Goal: Information Seeking & Learning: Check status

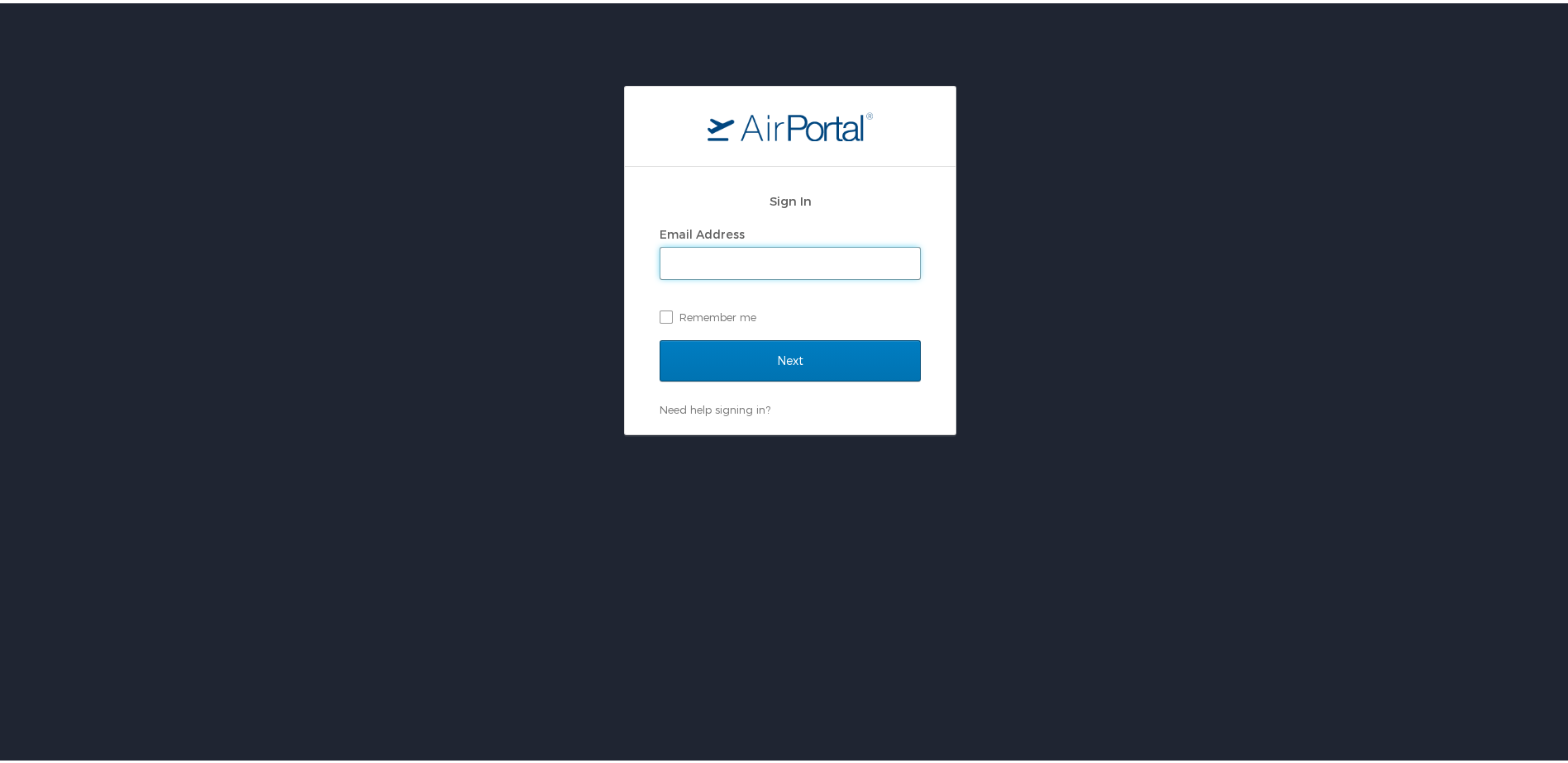
drag, startPoint x: 741, startPoint y: 265, endPoint x: 750, endPoint y: 267, distance: 9.2
click at [741, 265] on input "Email Address" at bounding box center [790, 260] width 259 height 32
type input "brock@medical.link"
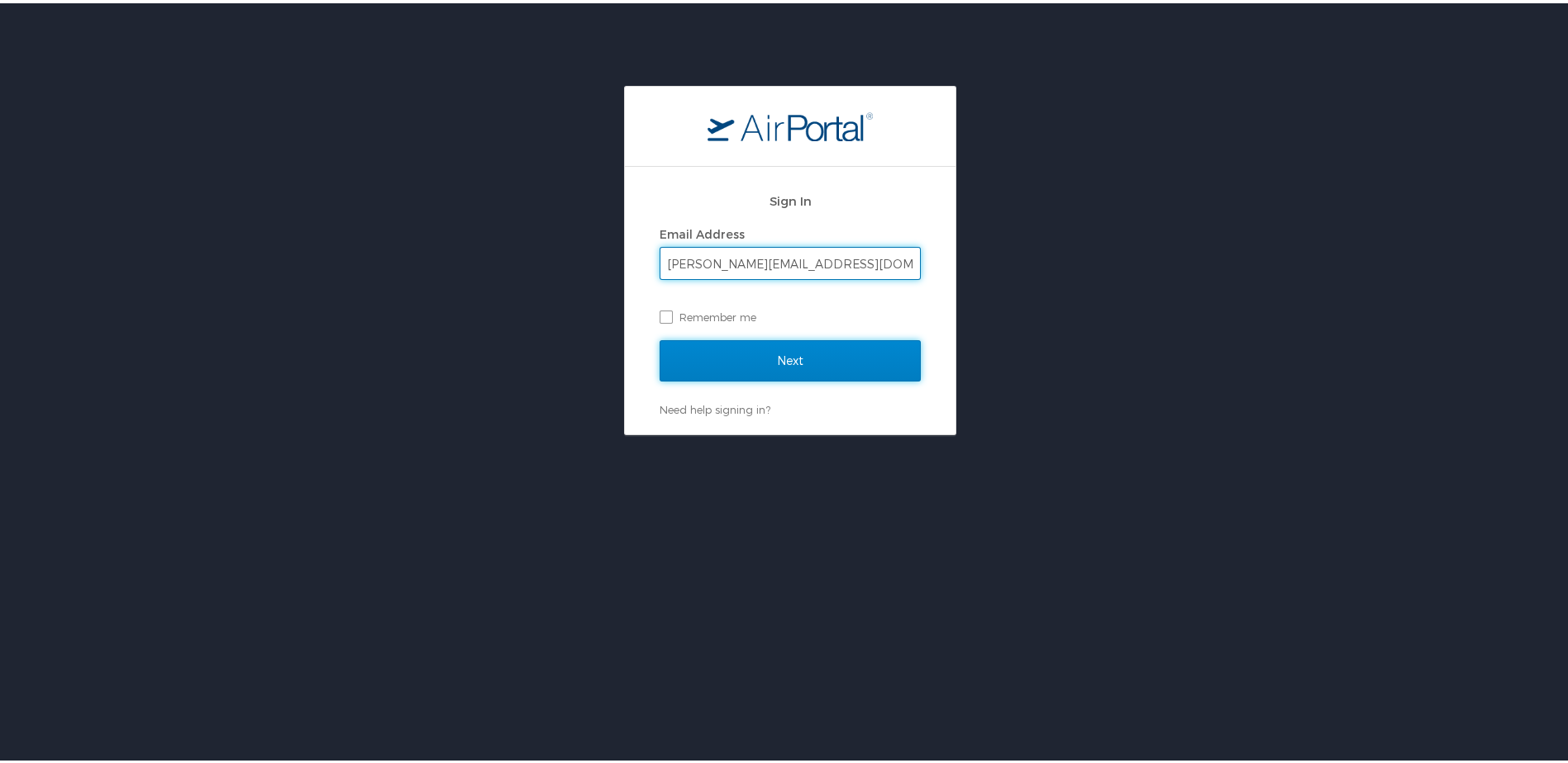
click at [686, 353] on input "Next" at bounding box center [790, 358] width 261 height 41
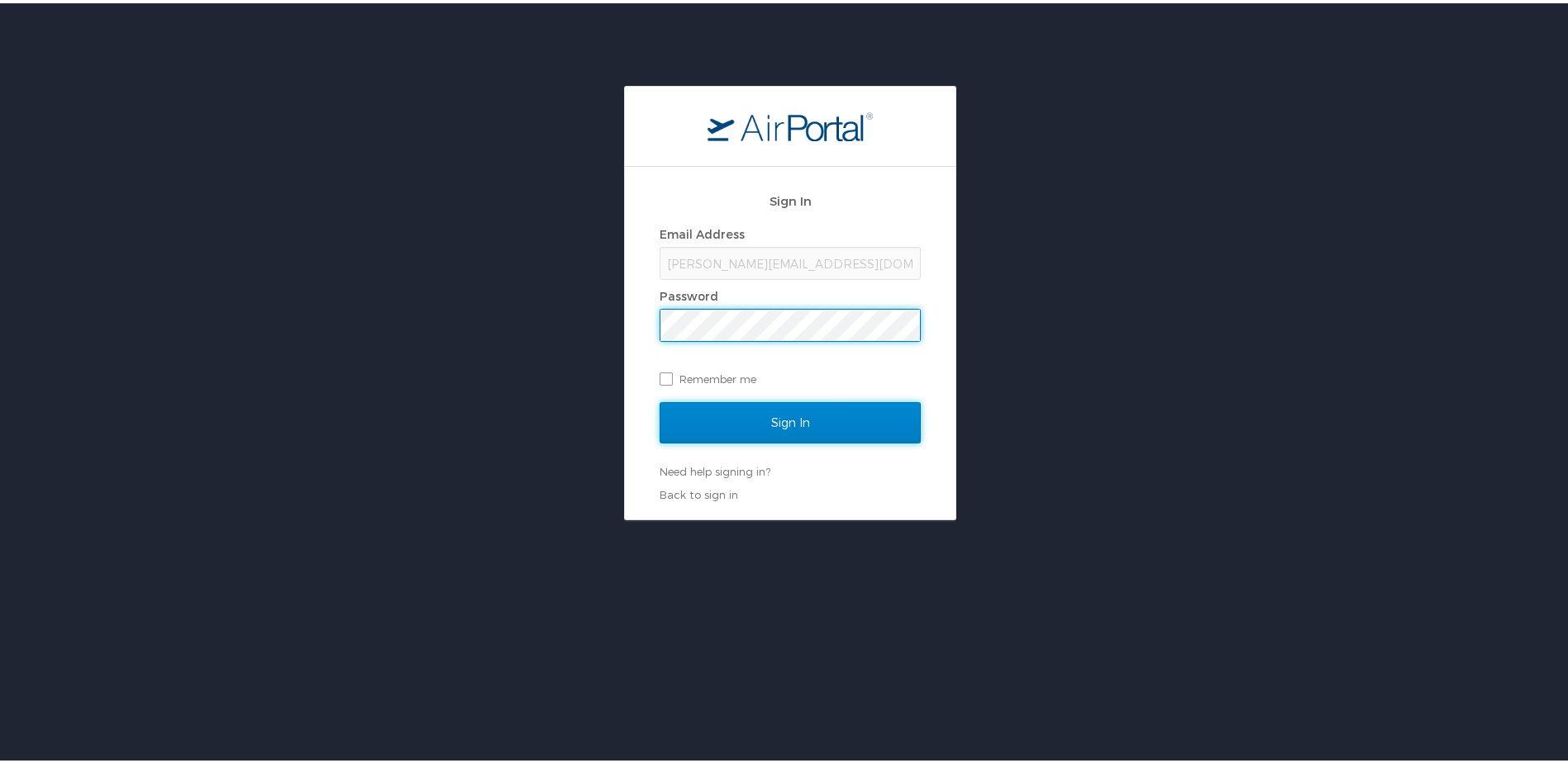
click at [707, 425] on input "Sign In" at bounding box center [790, 420] width 261 height 41
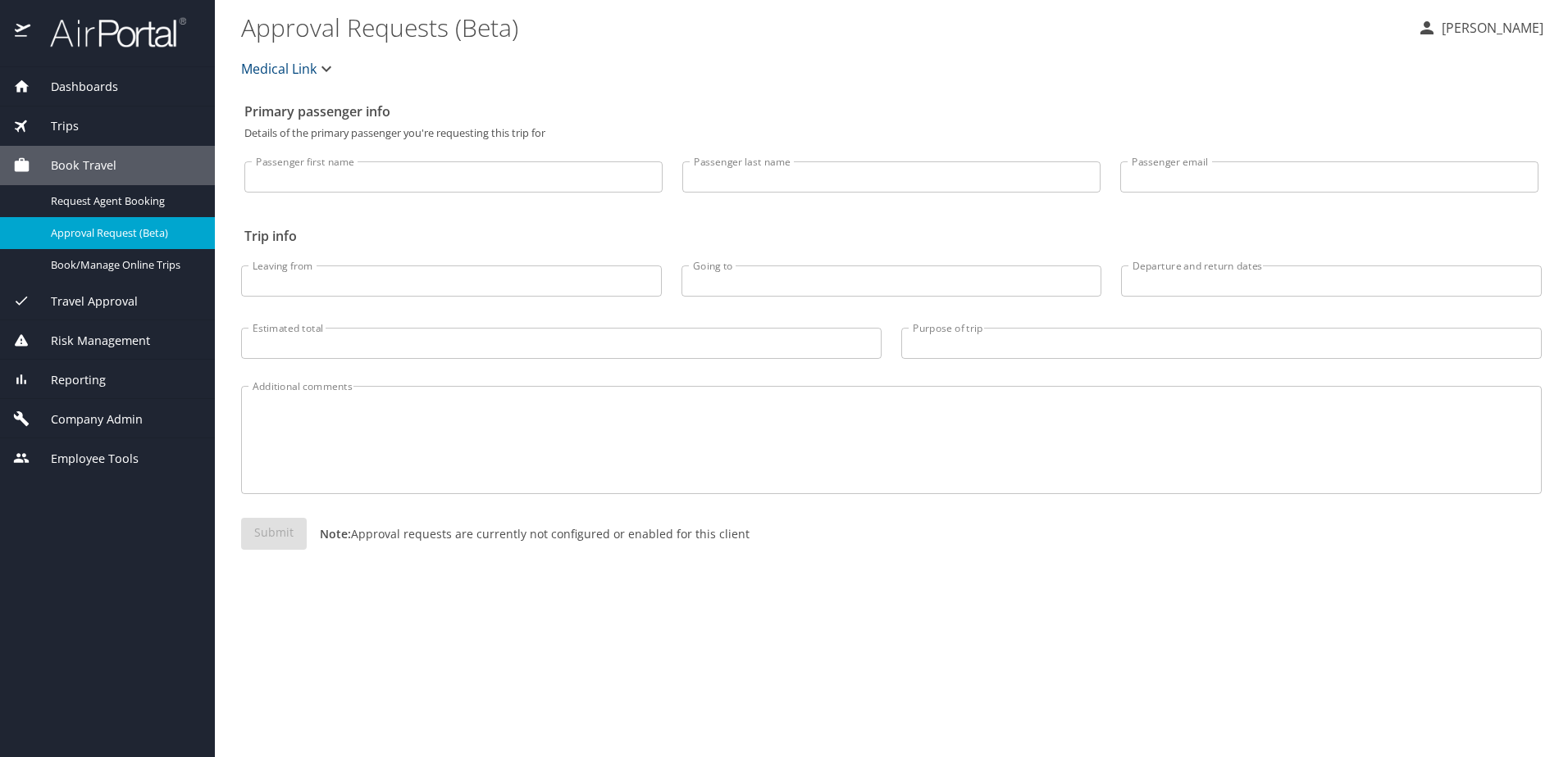
click at [114, 125] on div "Trips" at bounding box center [107, 126] width 189 height 18
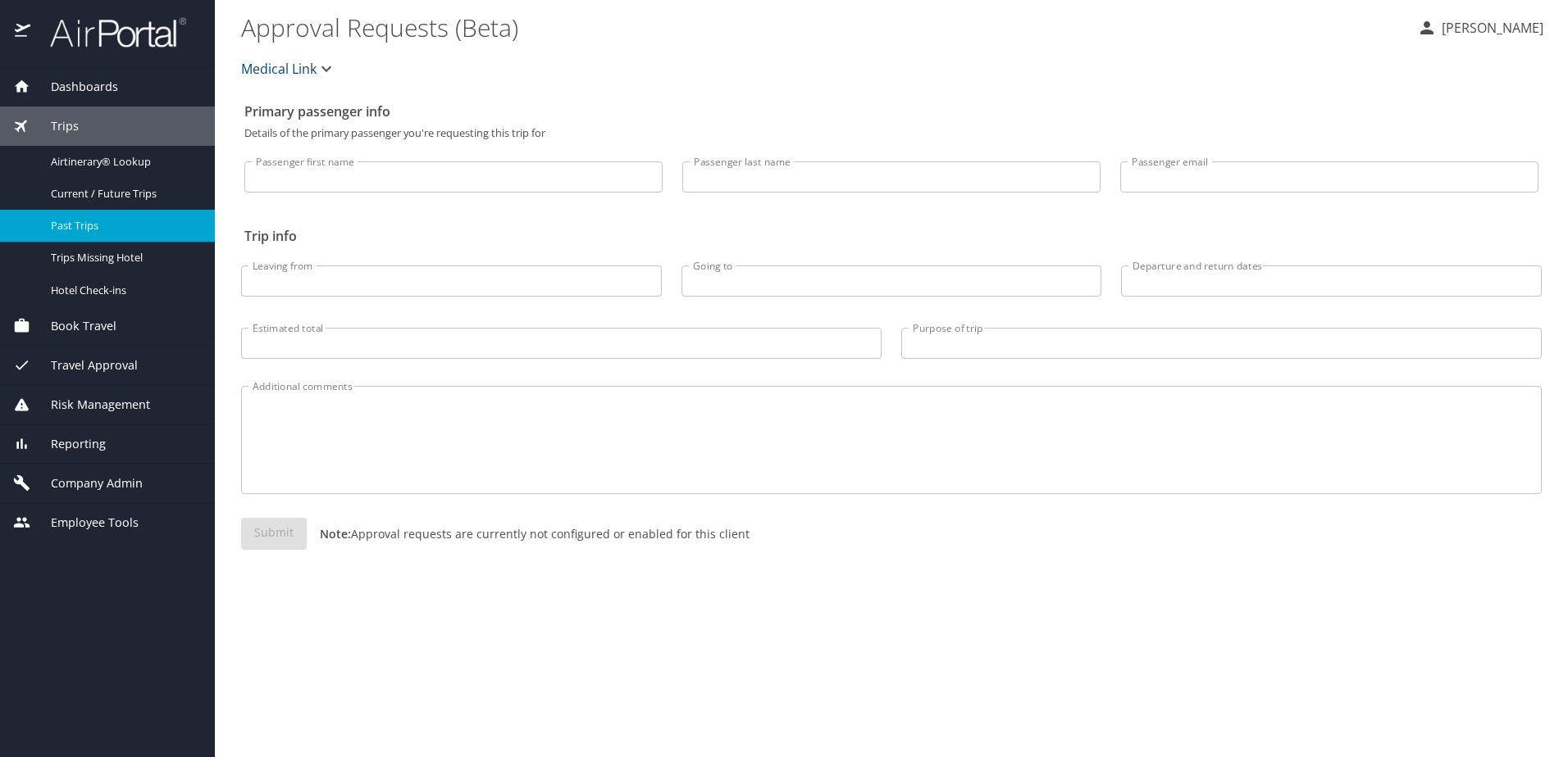
click at [97, 228] on span "Past Trips" at bounding box center [123, 226] width 145 height 16
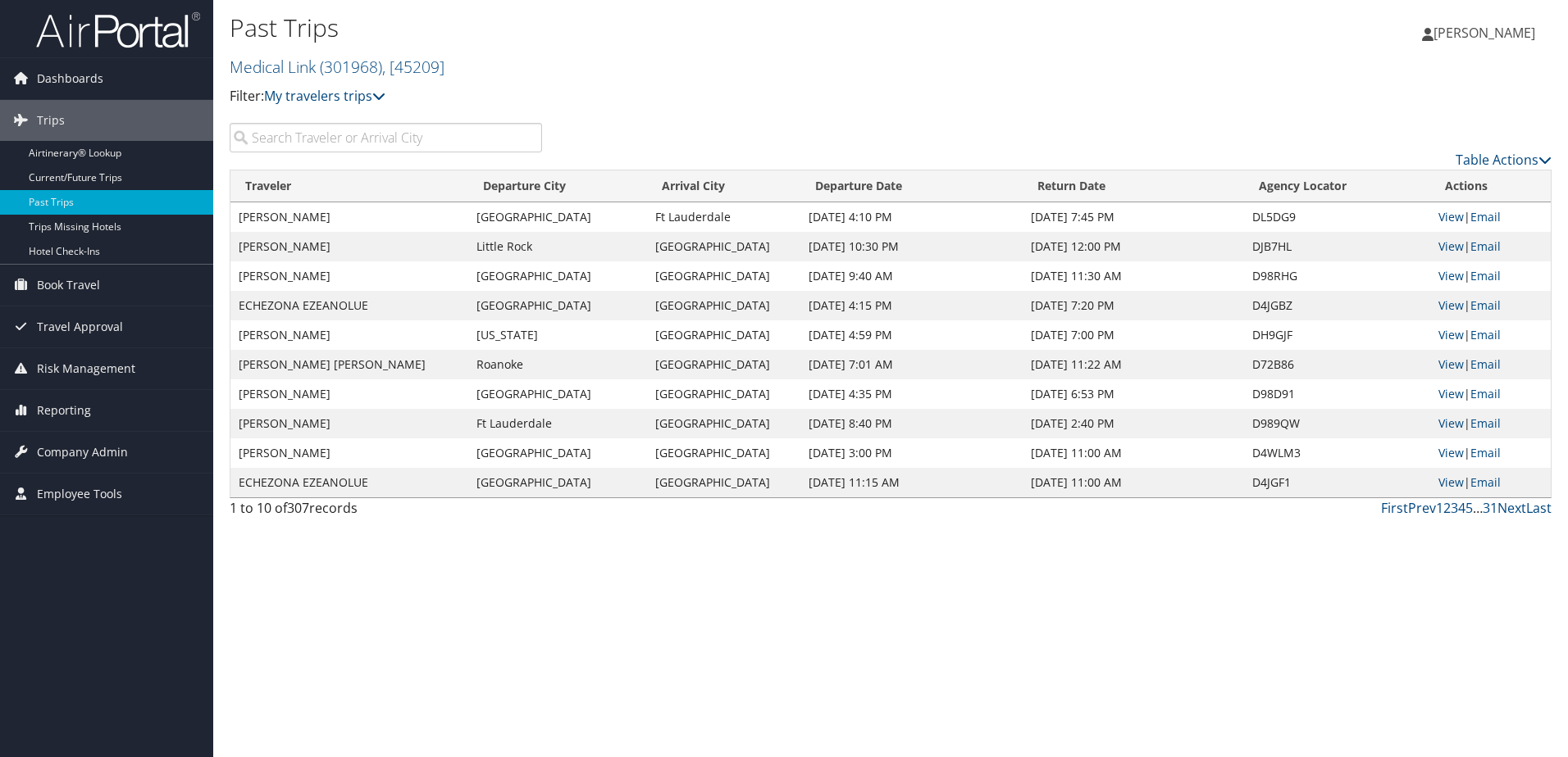
click at [430, 144] on input "search" at bounding box center [385, 138] width 312 height 29
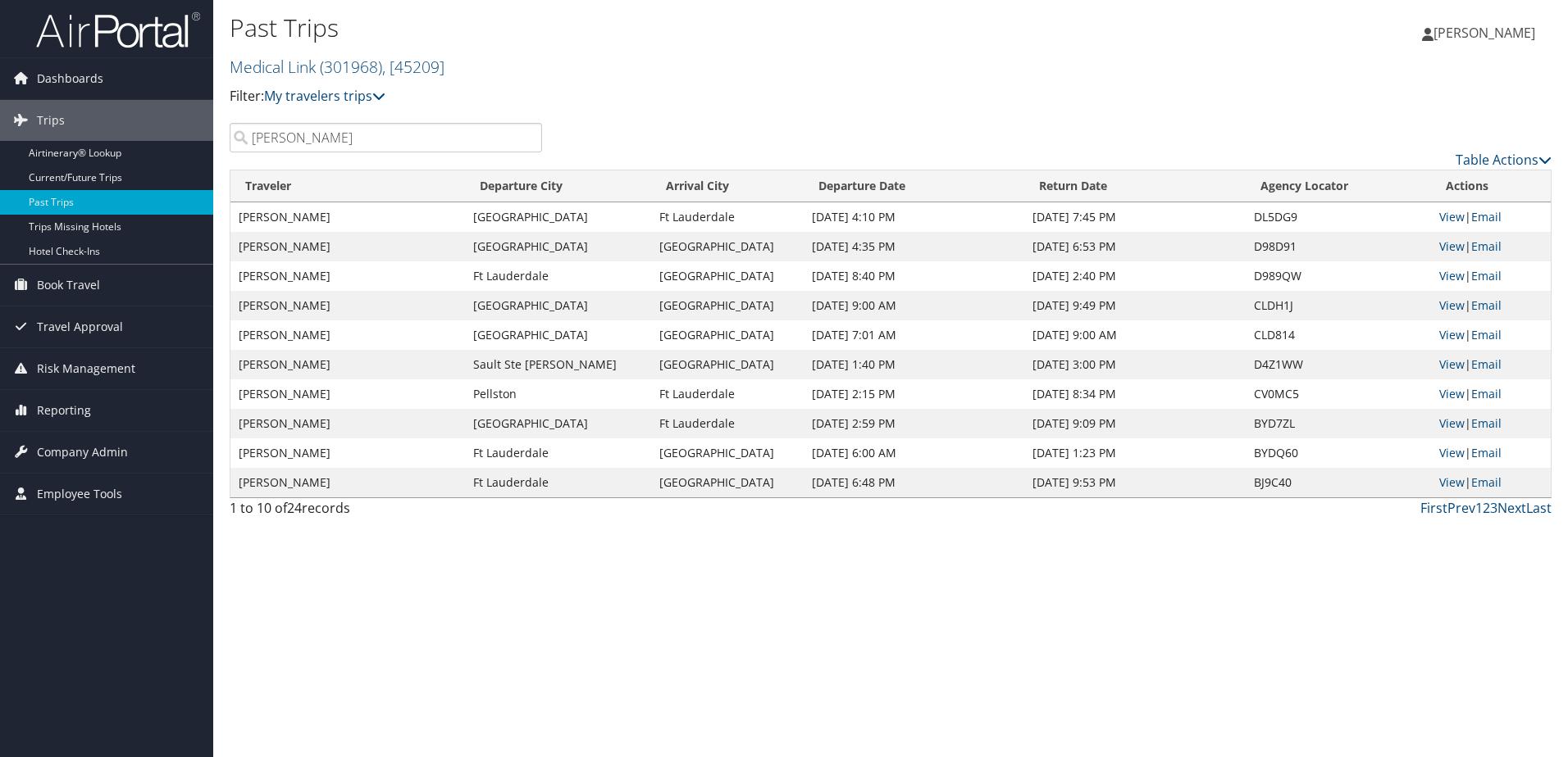
type input "dotson"
click at [1444, 217] on link "View" at bounding box center [1452, 217] width 25 height 16
click at [81, 172] on link "Current/Future Trips" at bounding box center [107, 177] width 213 height 24
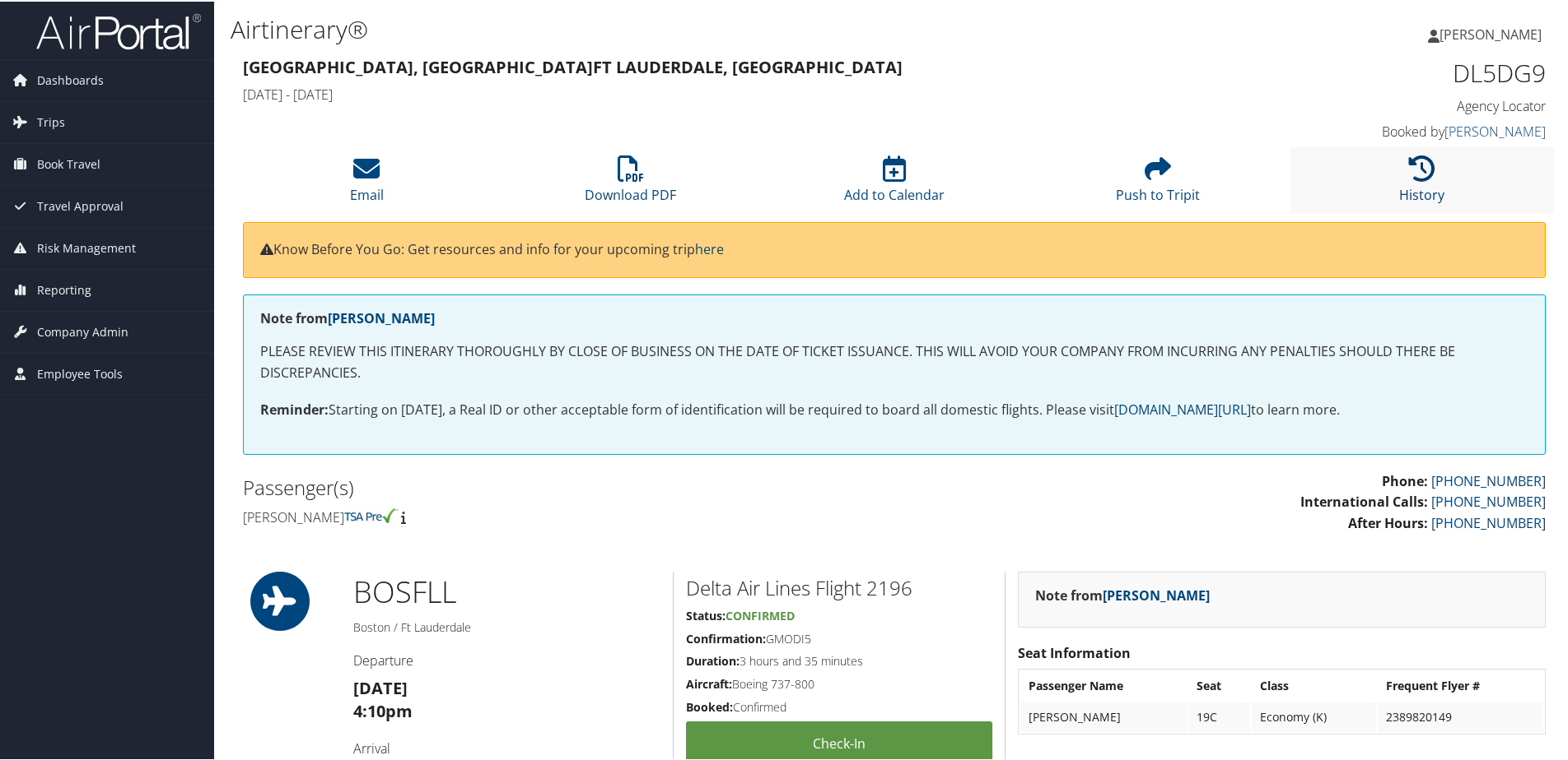
click at [1407, 192] on link "History" at bounding box center [1422, 183] width 45 height 39
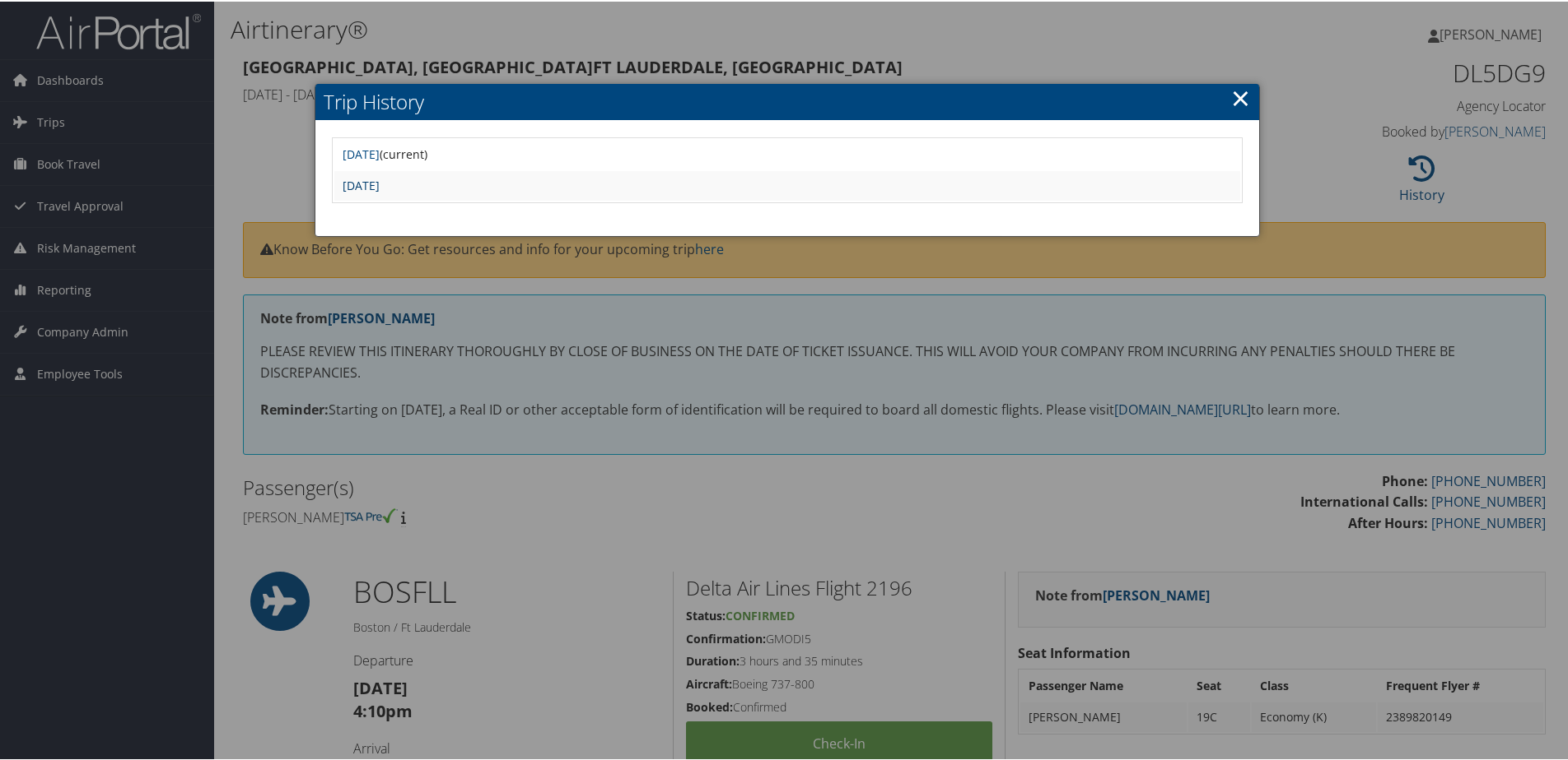
click at [379, 185] on link "Tue Sep 30 09:13:59 MDT 2025" at bounding box center [362, 184] width 37 height 16
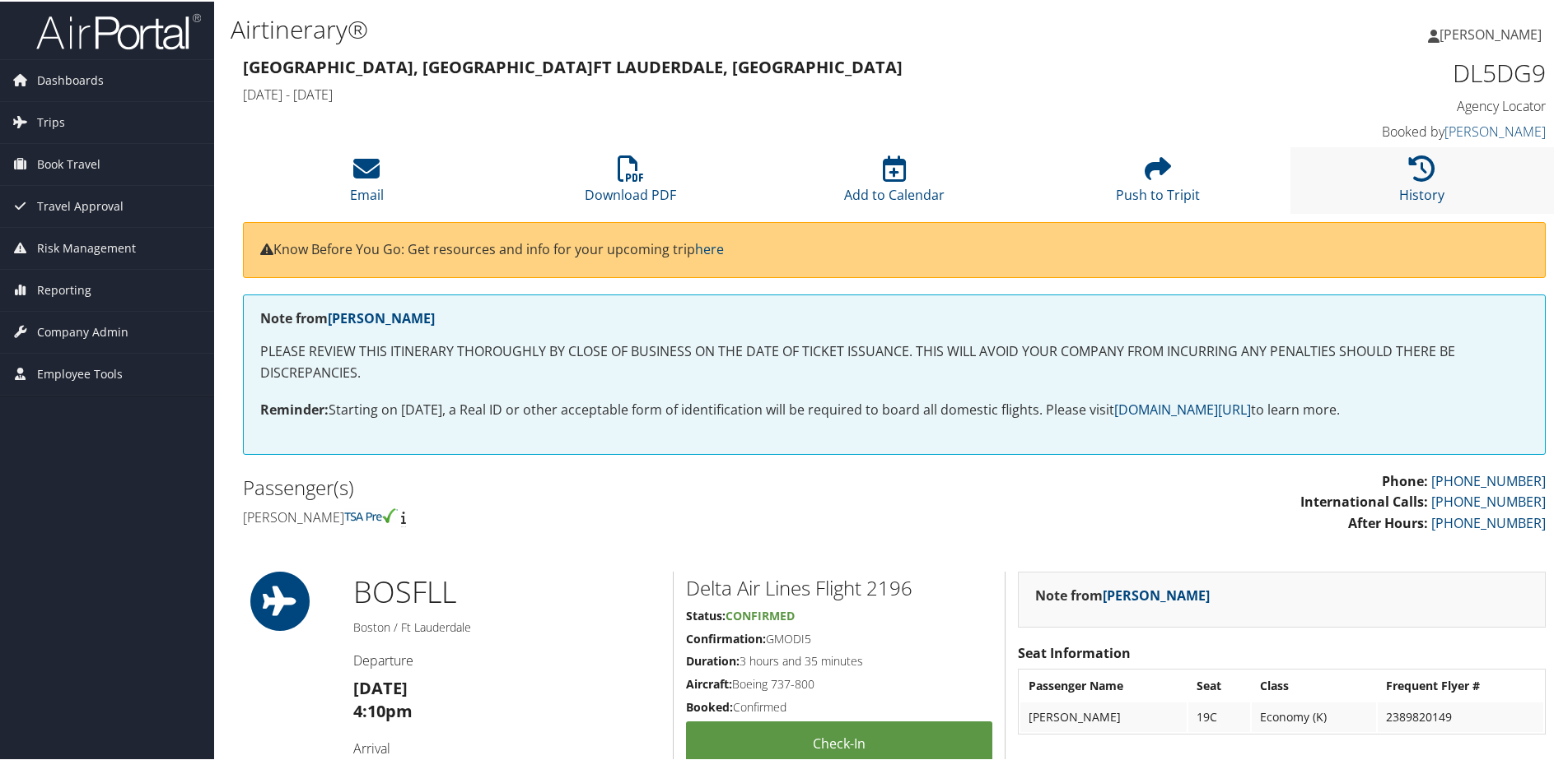
click at [1455, 165] on li "History" at bounding box center [1422, 179] width 263 height 67
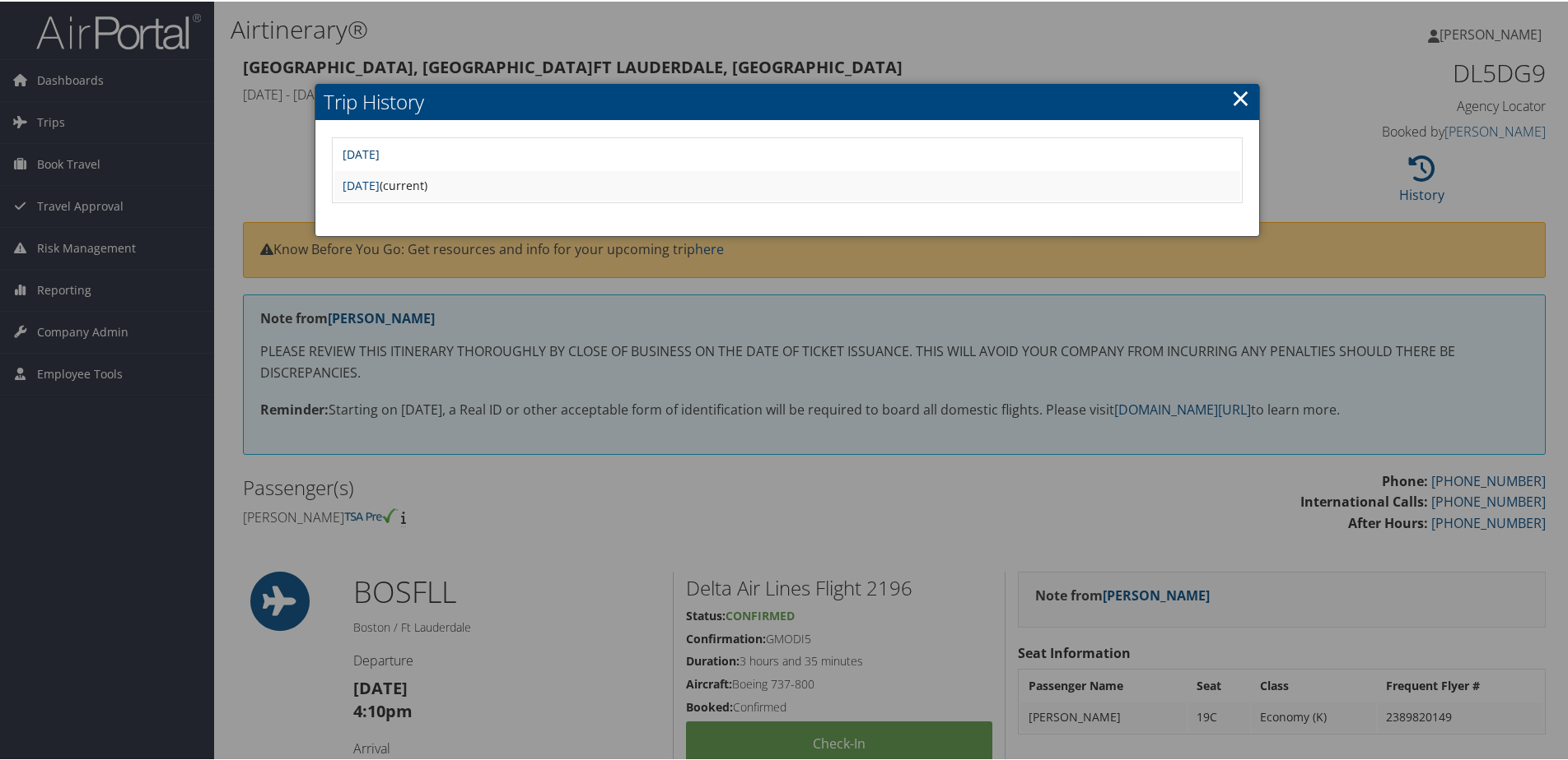
click at [379, 151] on link "Tue Sep 30 09:37:29 MDT 2025" at bounding box center [362, 153] width 37 height 16
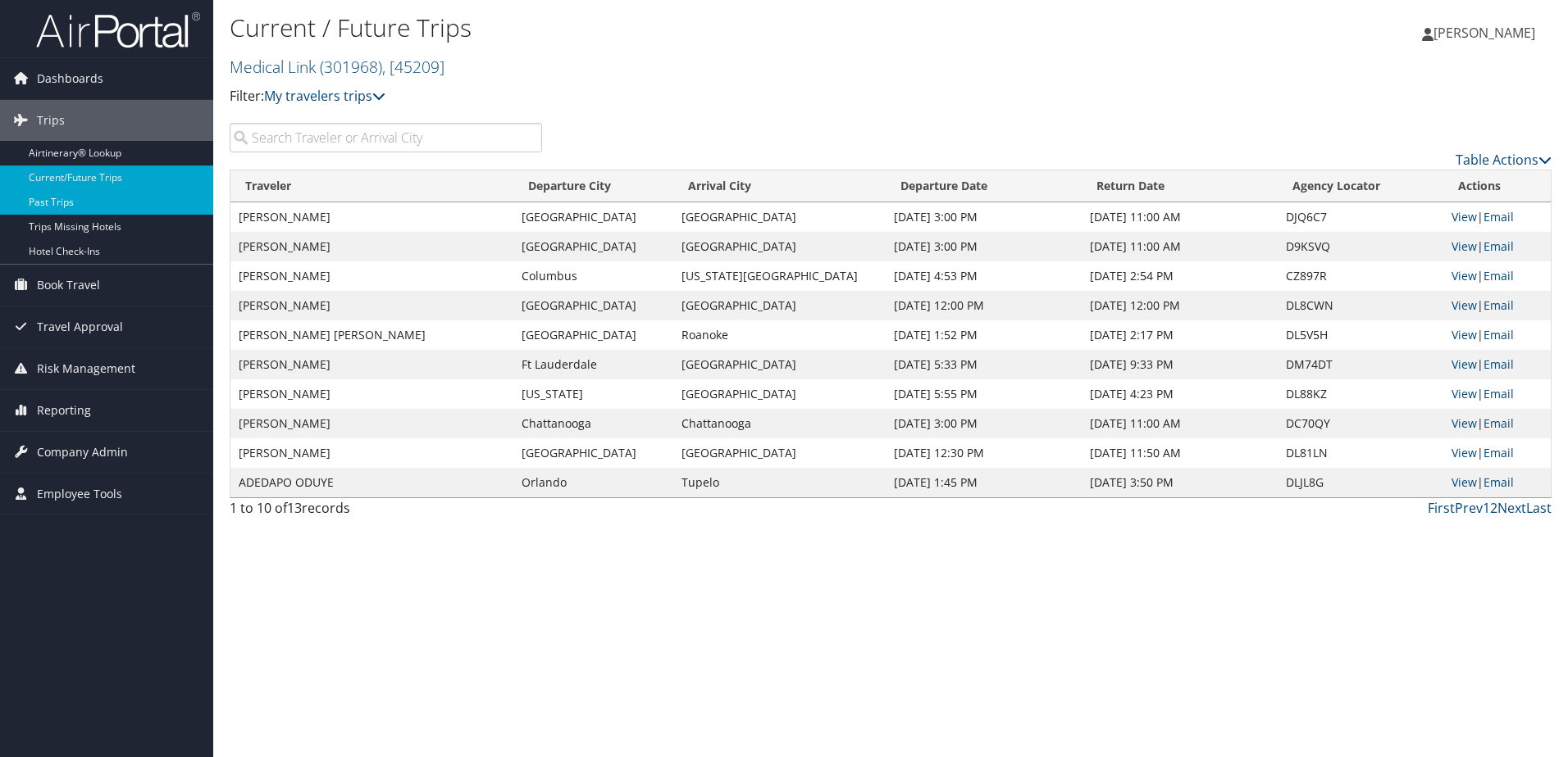
click at [83, 200] on link "Past Trips" at bounding box center [107, 201] width 213 height 24
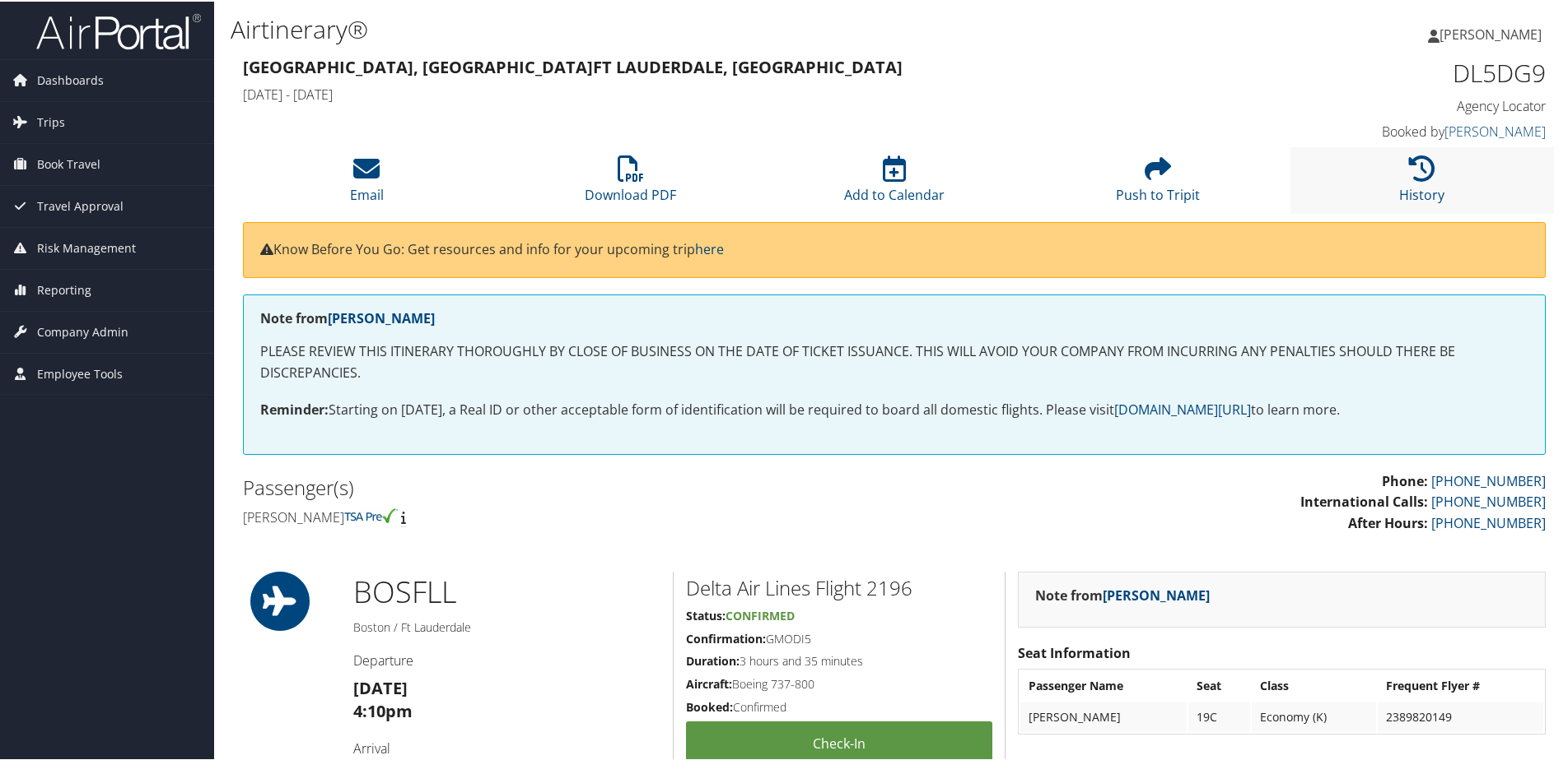
click at [1400, 168] on li "History" at bounding box center [1422, 179] width 263 height 67
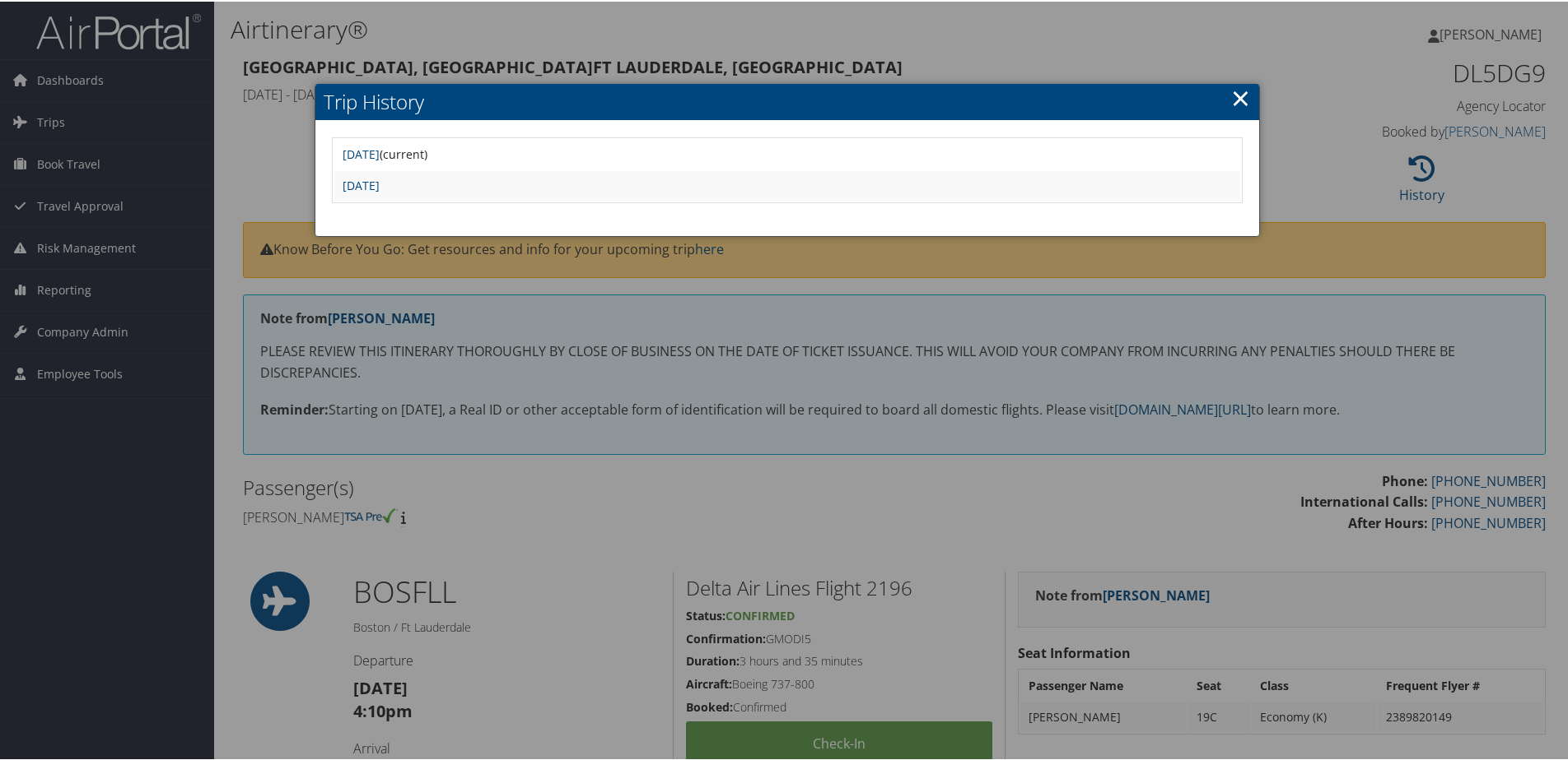
click at [942, 341] on div at bounding box center [787, 380] width 1575 height 760
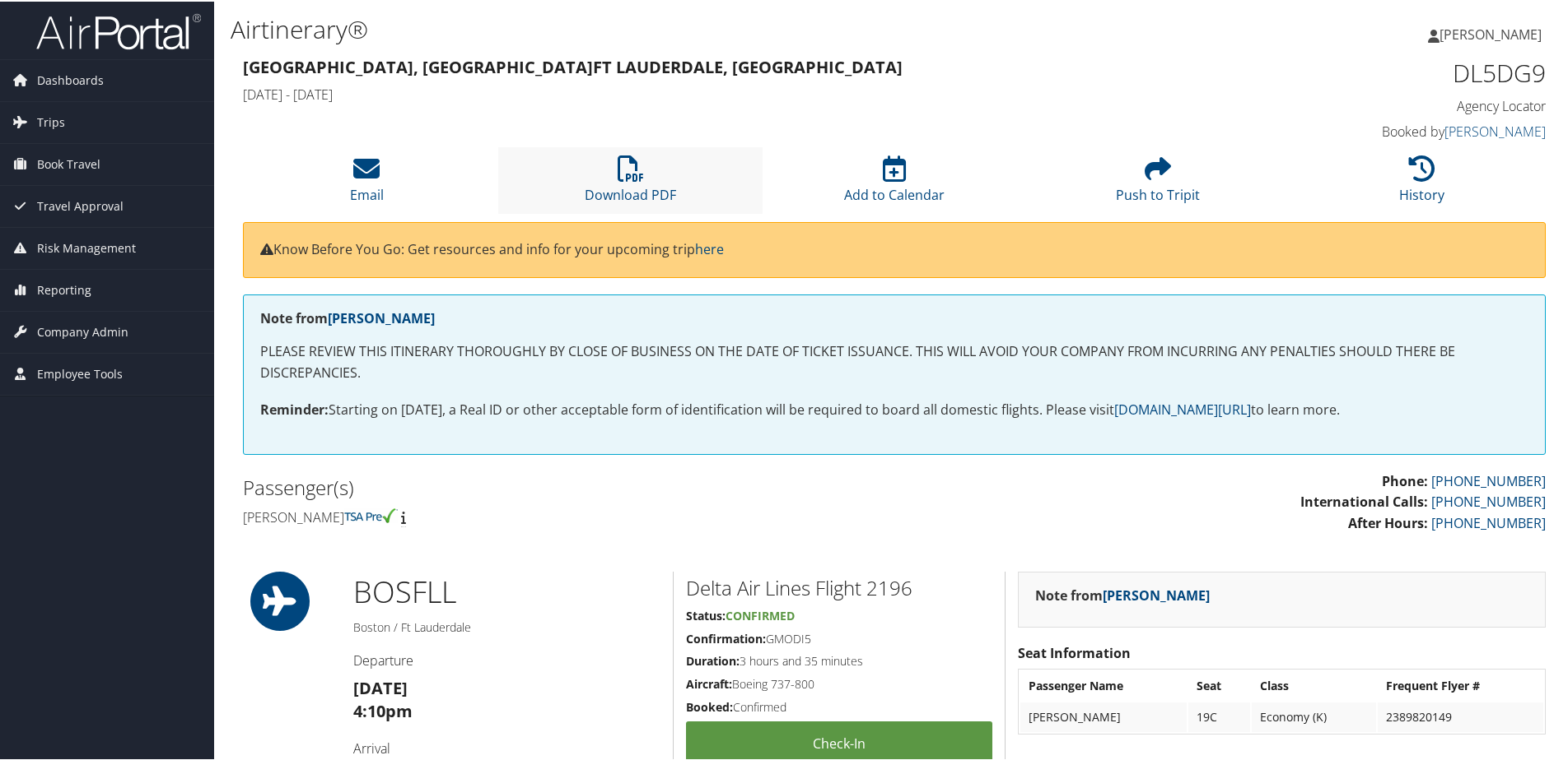
click at [649, 180] on li "Download PDF" at bounding box center [630, 179] width 263 height 67
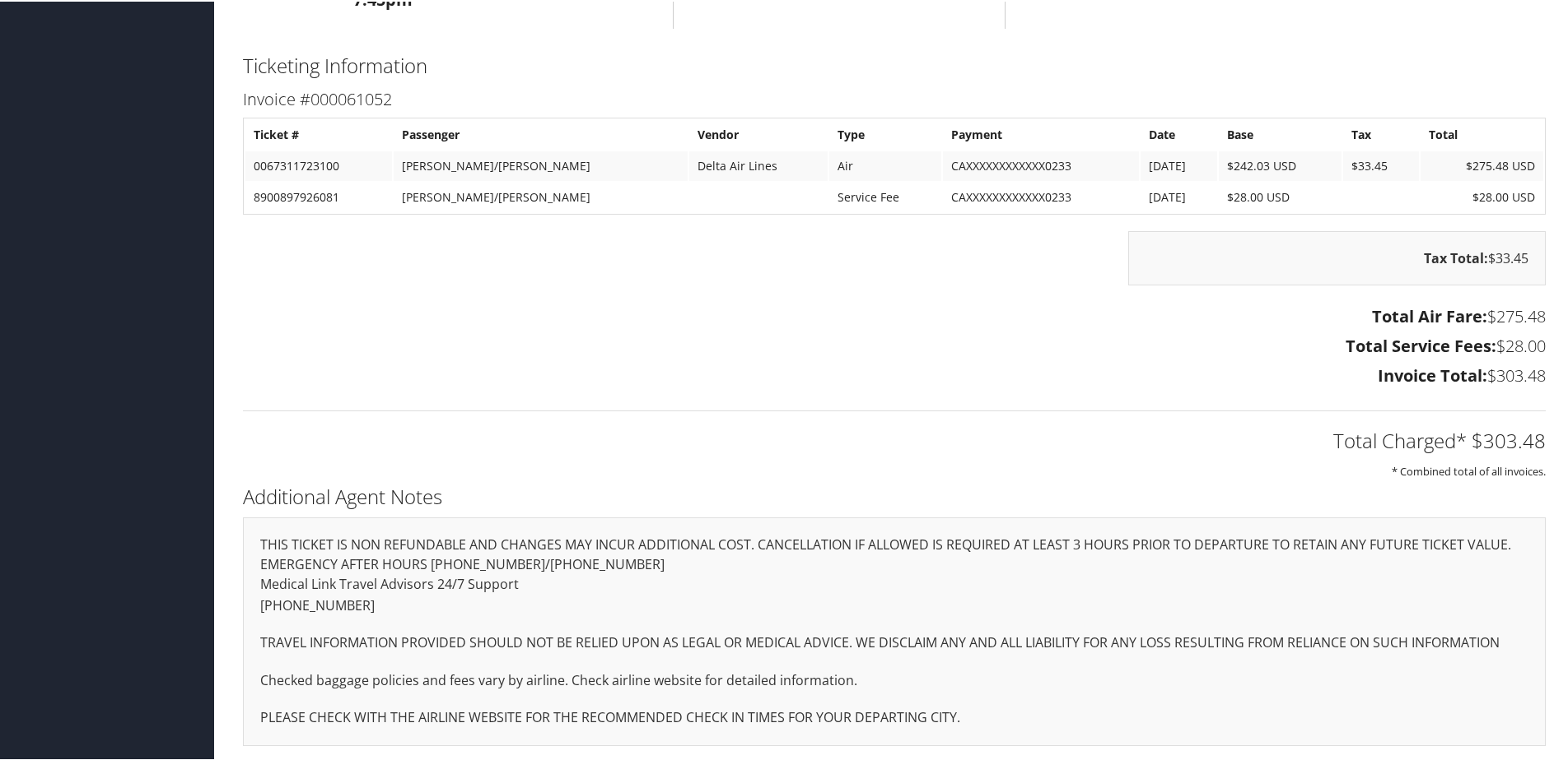
scroll to position [800, 0]
click at [621, 269] on div "Tax Total: $33.45" at bounding box center [894, 264] width 1327 height 71
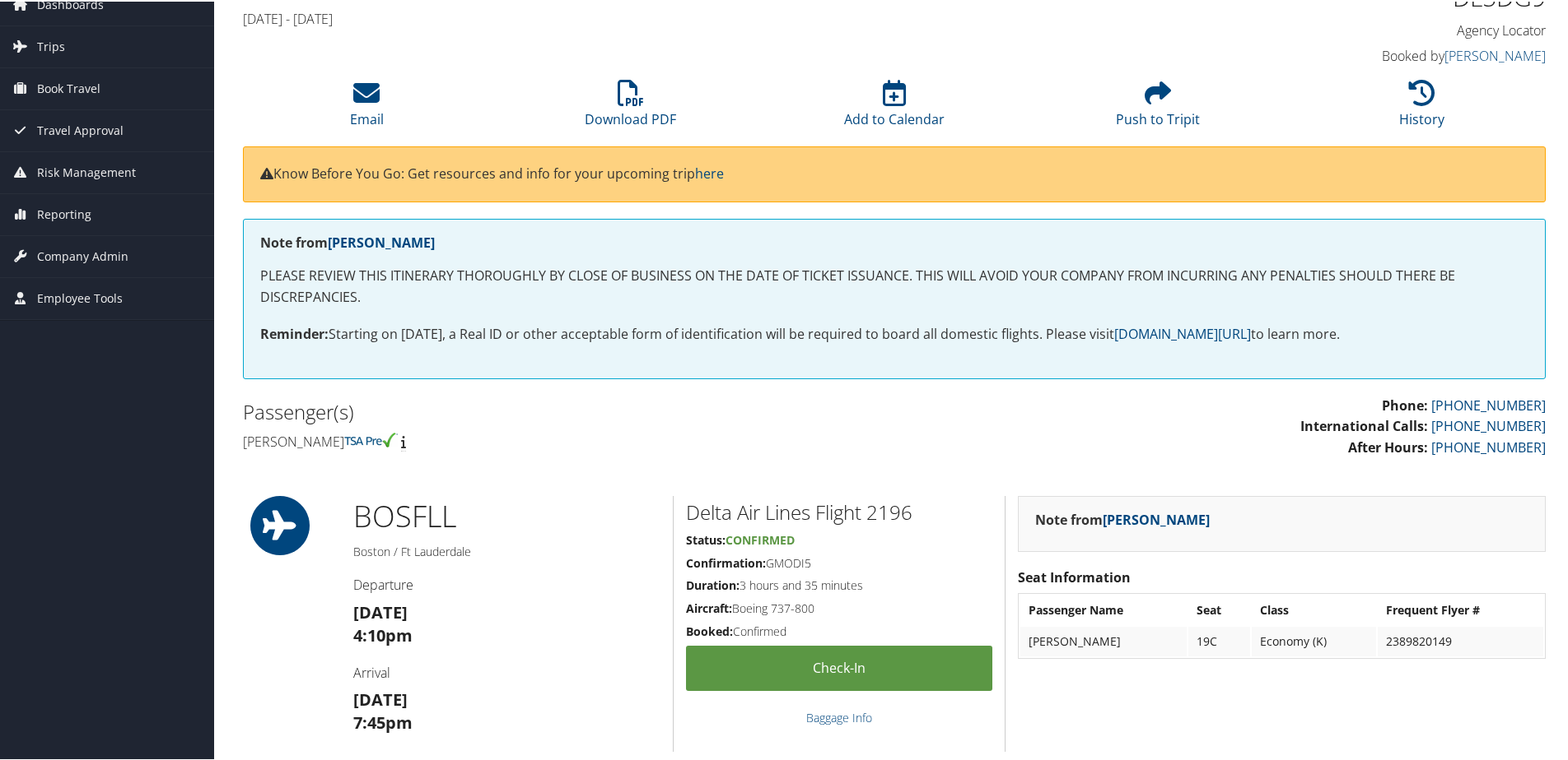
scroll to position [0, 0]
